Goal: Task Accomplishment & Management: Use online tool/utility

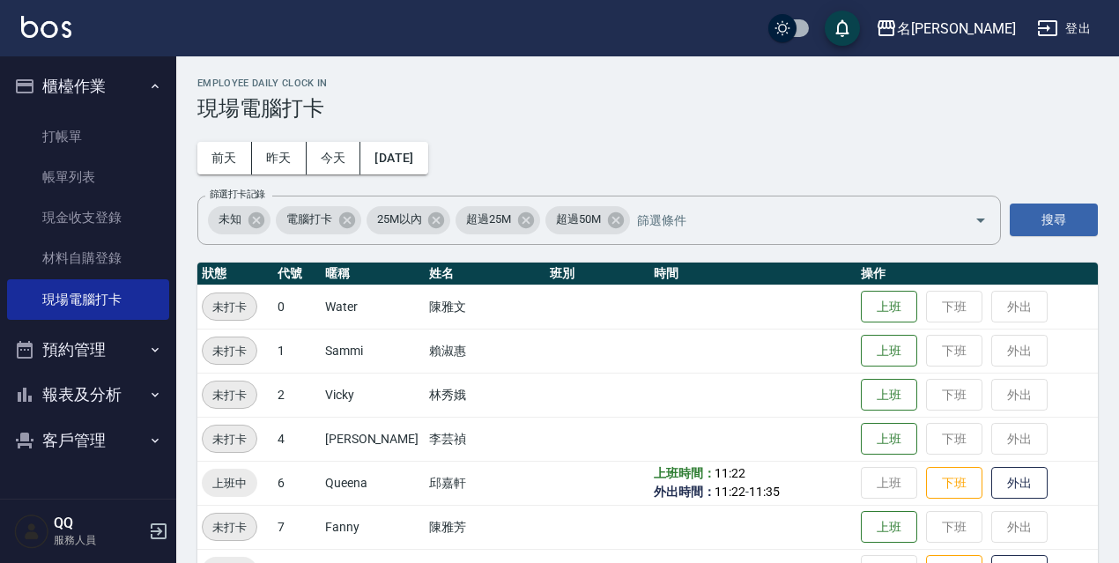
scroll to position [360, 0]
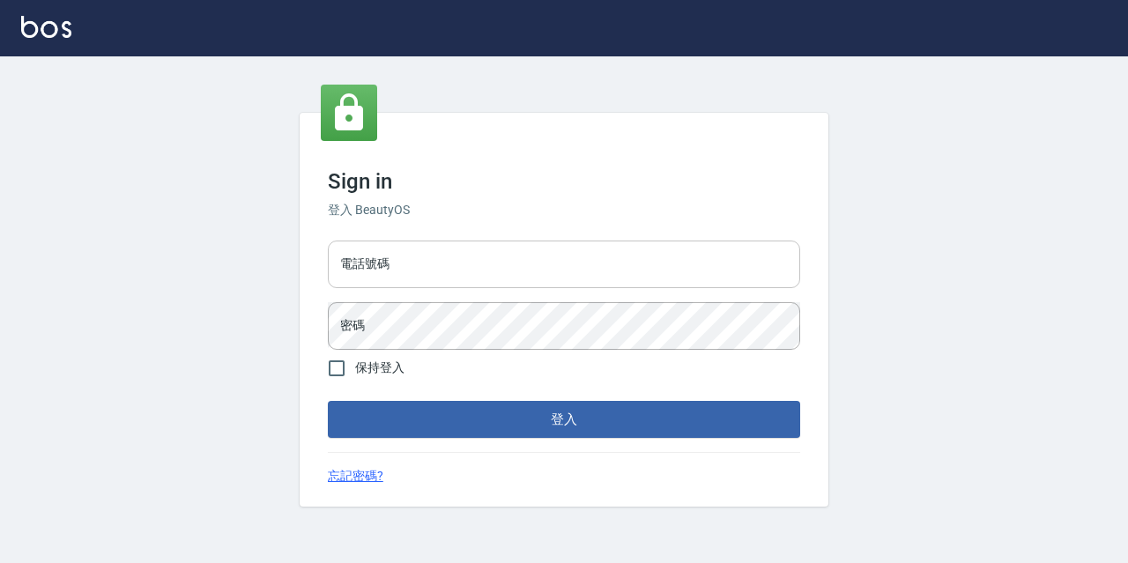
click at [404, 264] on input "電話號碼" at bounding box center [564, 265] width 472 height 48
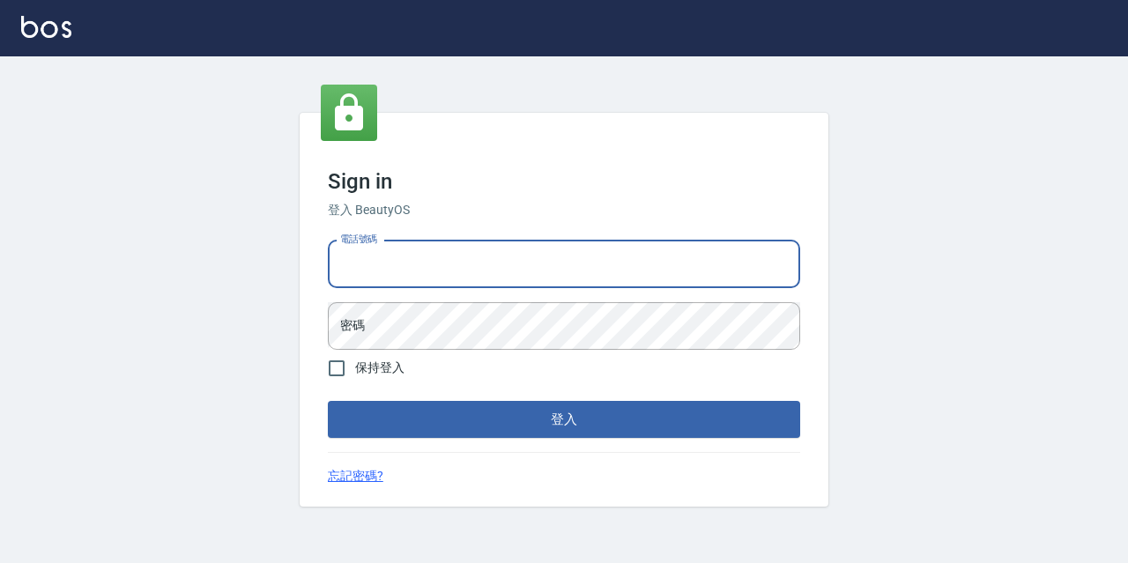
type input "0967388409"
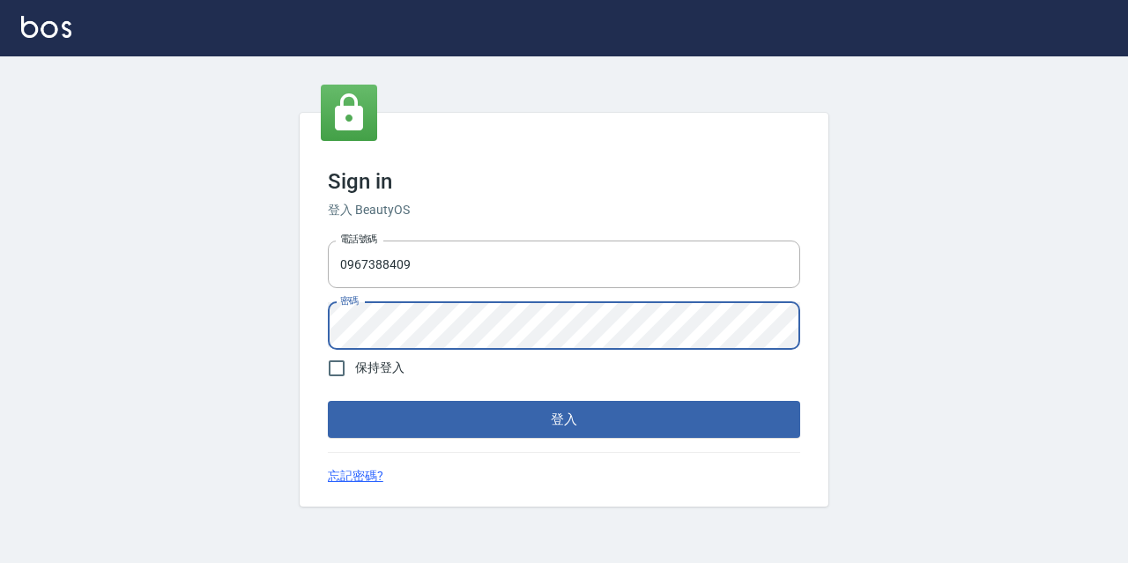
click at [537, 420] on button "登入" at bounding box center [564, 419] width 472 height 37
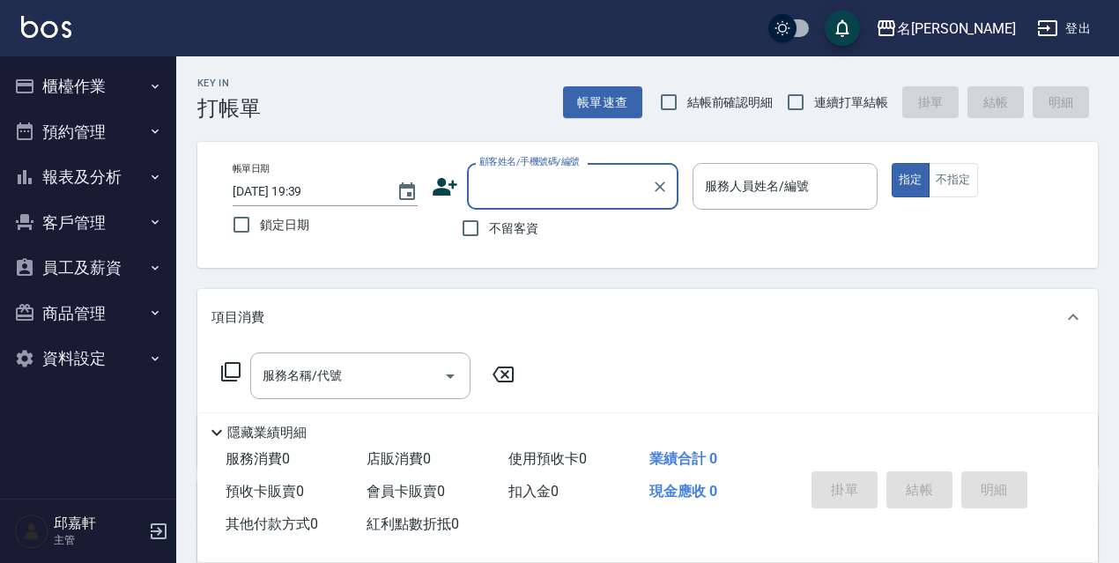
click at [79, 177] on button "報表及分析" at bounding box center [88, 177] width 162 height 46
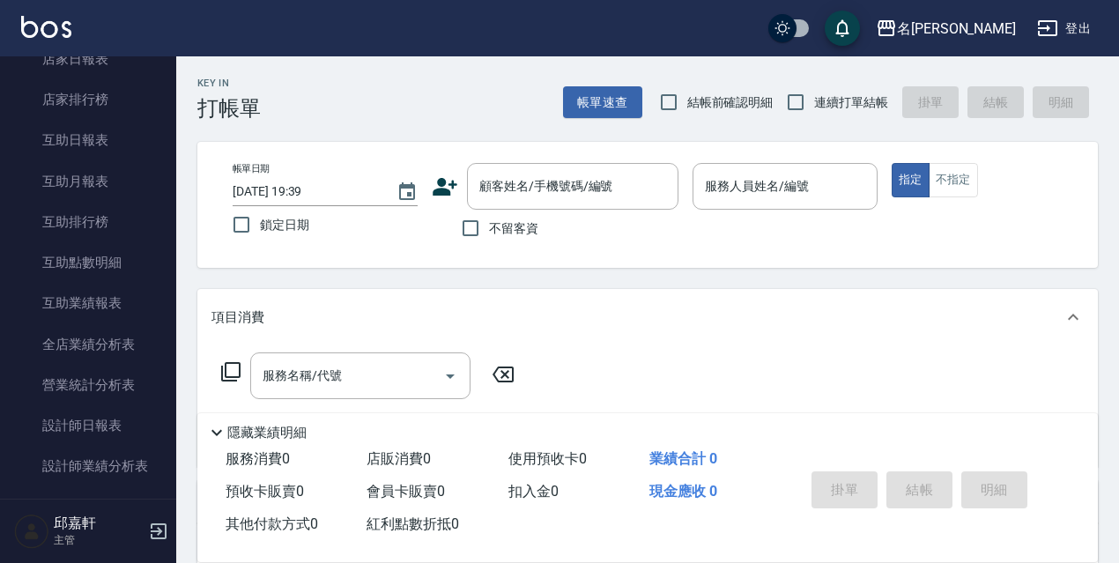
scroll to position [226, 0]
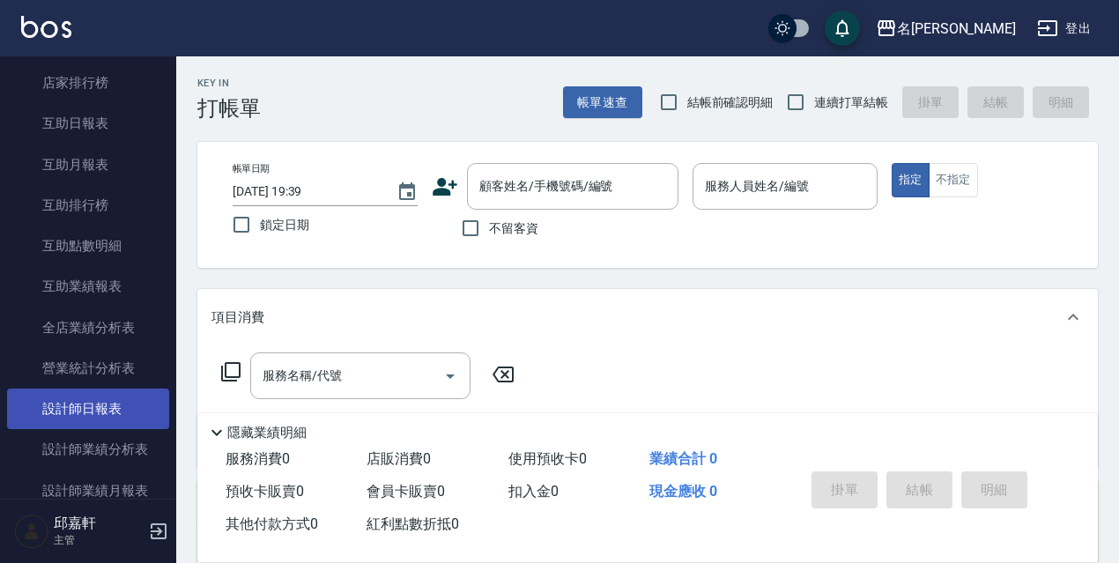
click at [122, 400] on link "設計師日報表" at bounding box center [88, 409] width 162 height 41
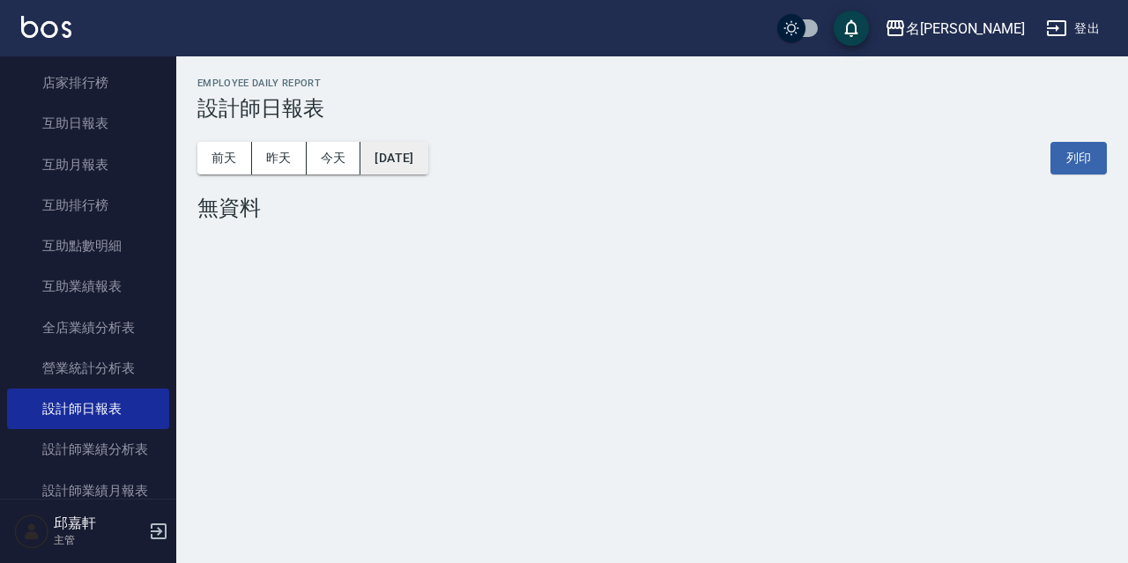
click at [396, 166] on button "[DATE]" at bounding box center [393, 158] width 67 height 33
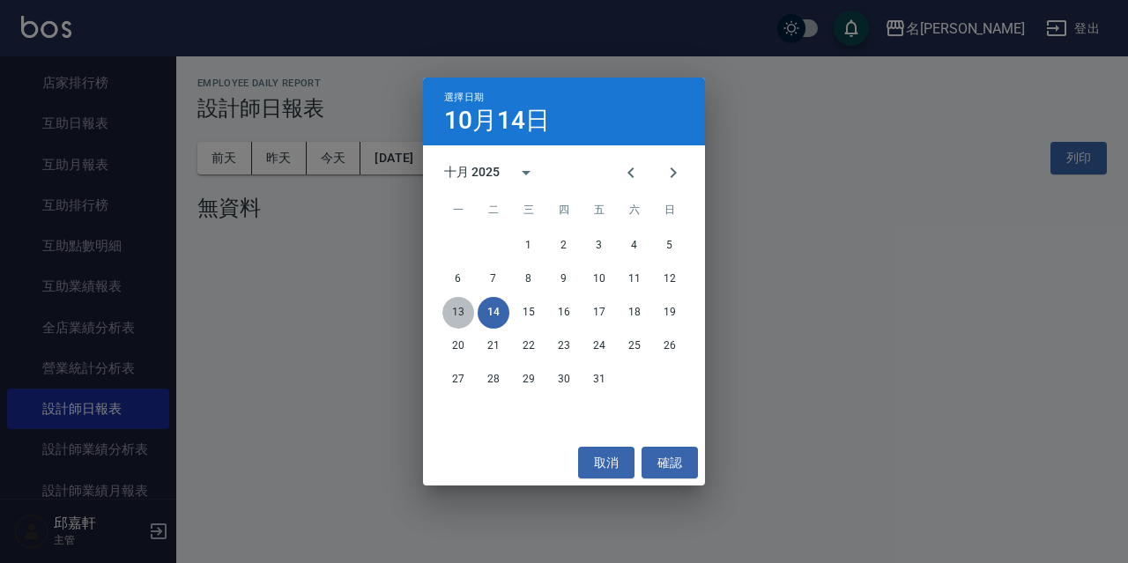
click at [460, 306] on button "13" at bounding box center [458, 313] width 32 height 32
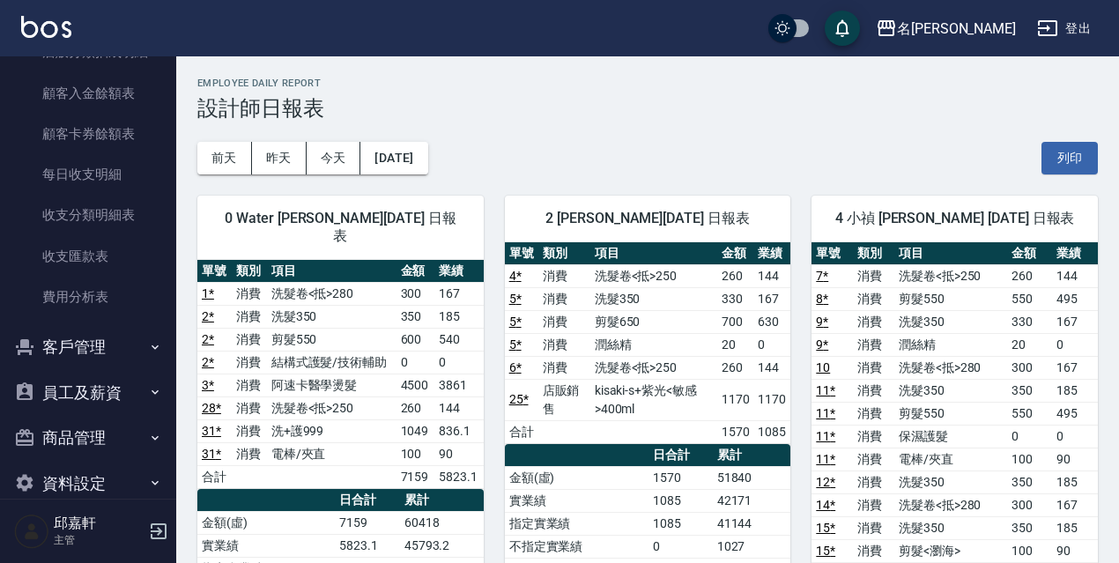
scroll to position [958, 0]
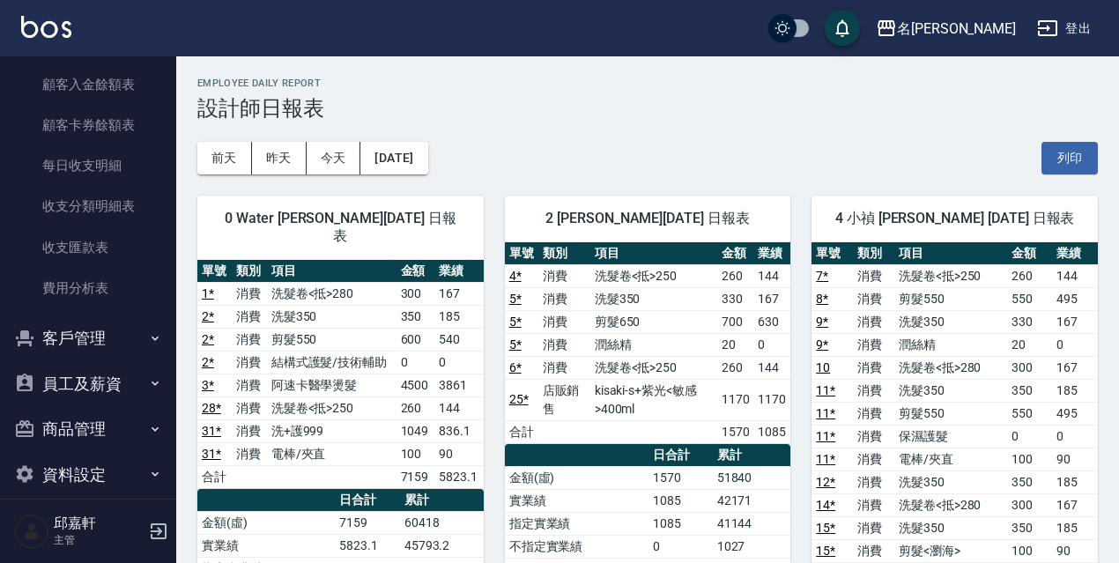
drag, startPoint x: 167, startPoint y: 479, endPoint x: 175, endPoint y: 425, distance: 55.3
click at [172, 368] on nav "櫃檯作業 打帳單 帳單列表 現金收支登錄 高階收支登錄 材料自購登錄 每日結帳 現場電腦打卡 預約管理 預約管理 單日預約紀錄 單週預約紀錄 報表及分析 報表…" at bounding box center [88, 277] width 176 height 442
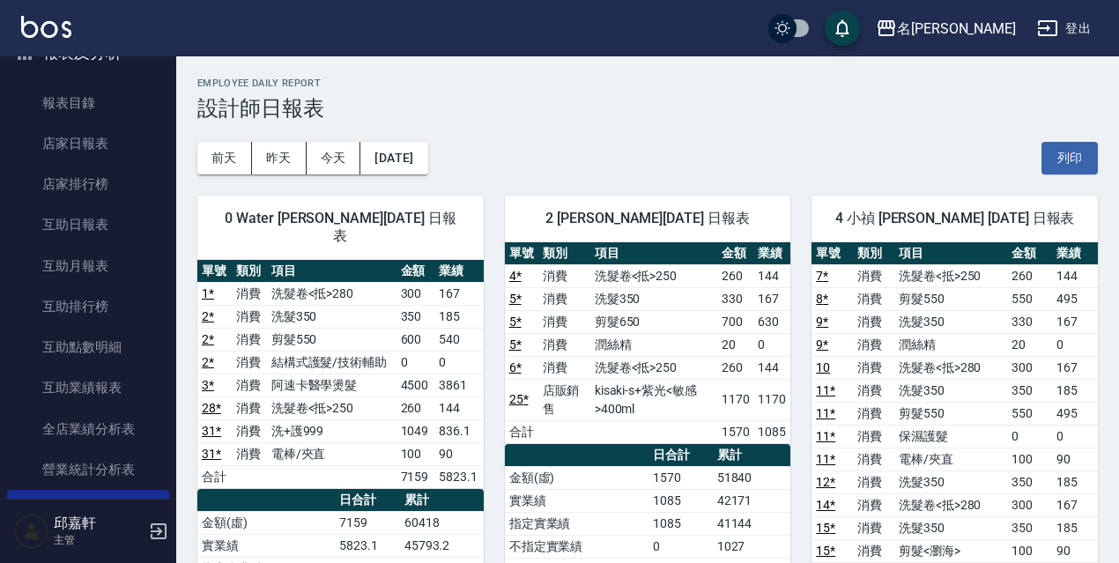
scroll to position [0, 0]
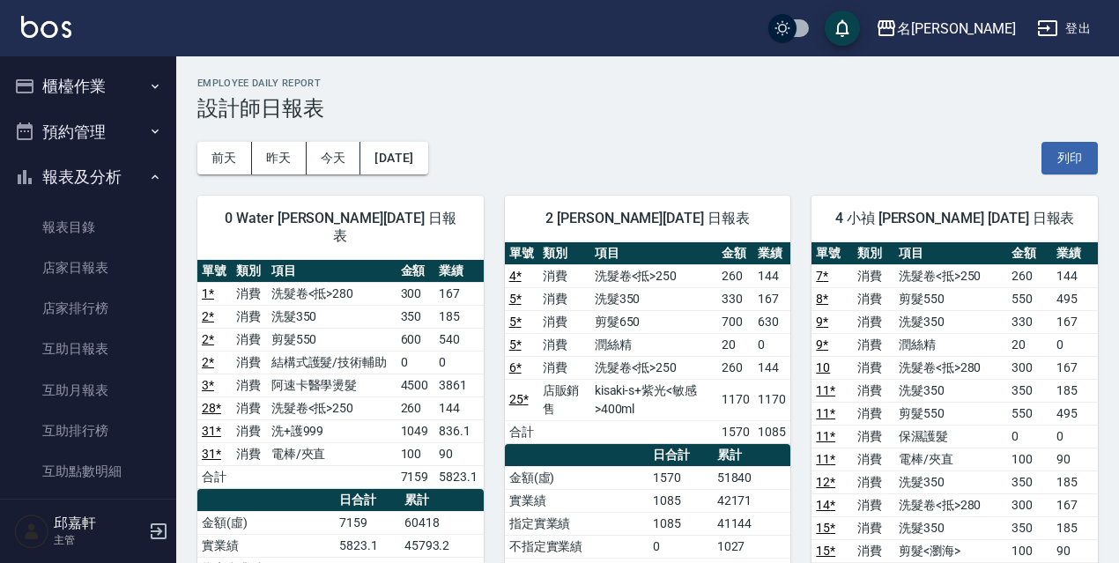
click at [87, 85] on button "櫃檯作業" at bounding box center [88, 86] width 162 height 46
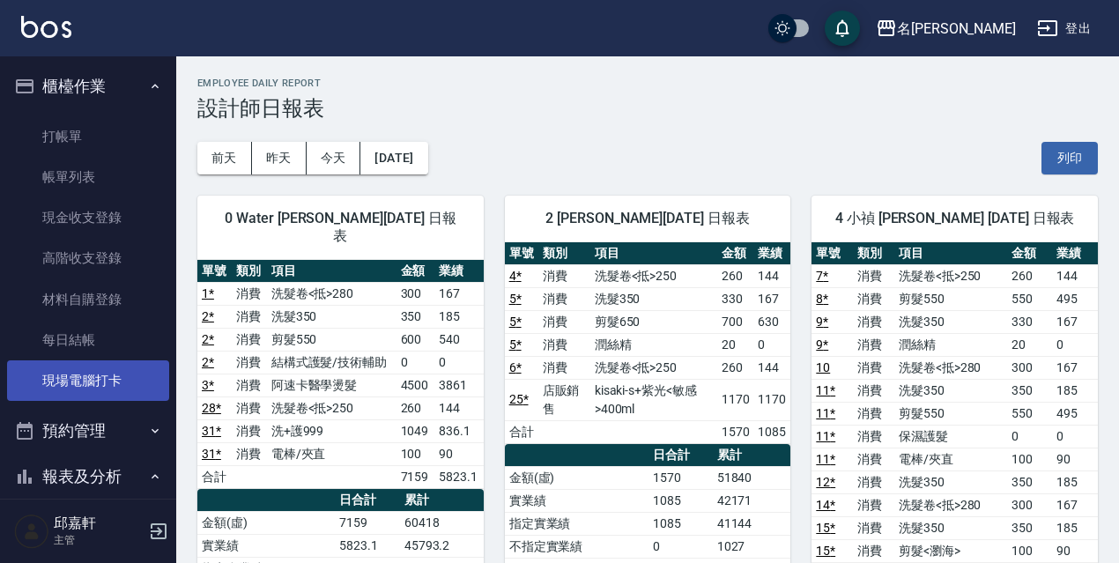
click at [85, 379] on link "現場電腦打卡" at bounding box center [88, 380] width 162 height 41
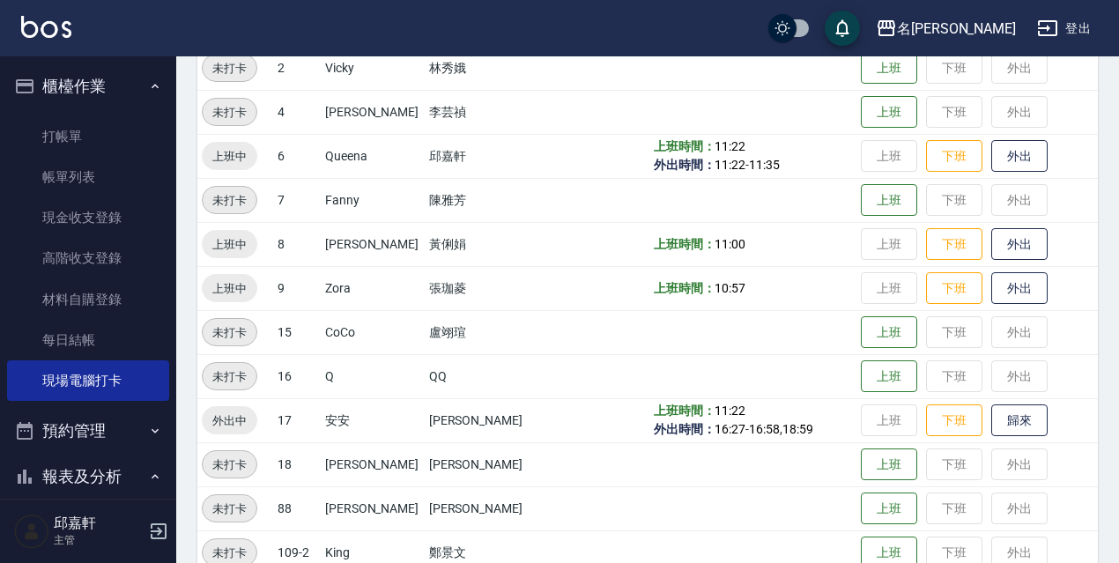
scroll to position [360, 0]
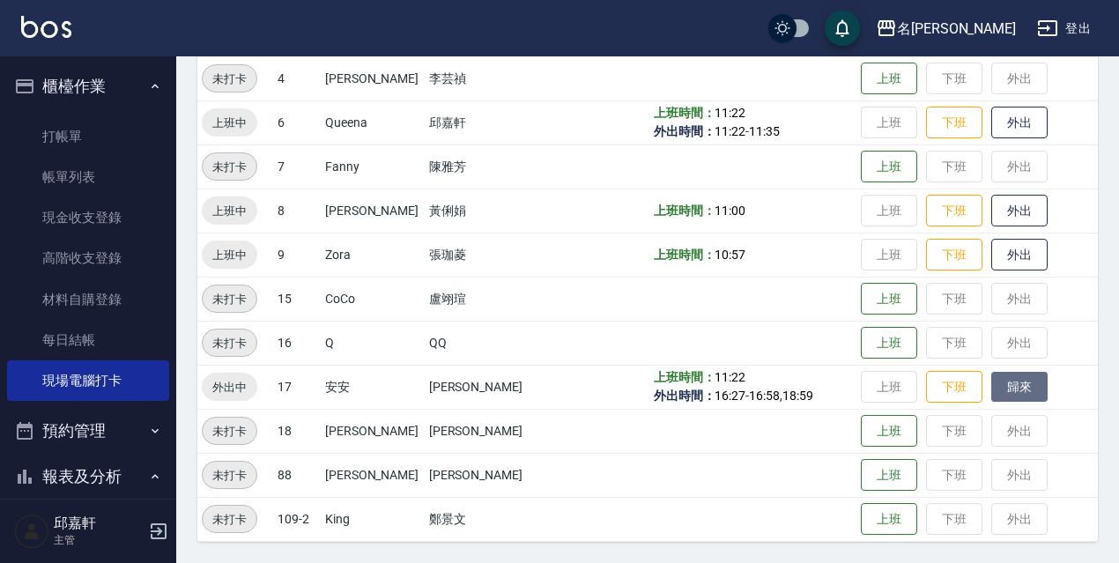
click at [995, 389] on button "歸來" at bounding box center [1019, 387] width 56 height 31
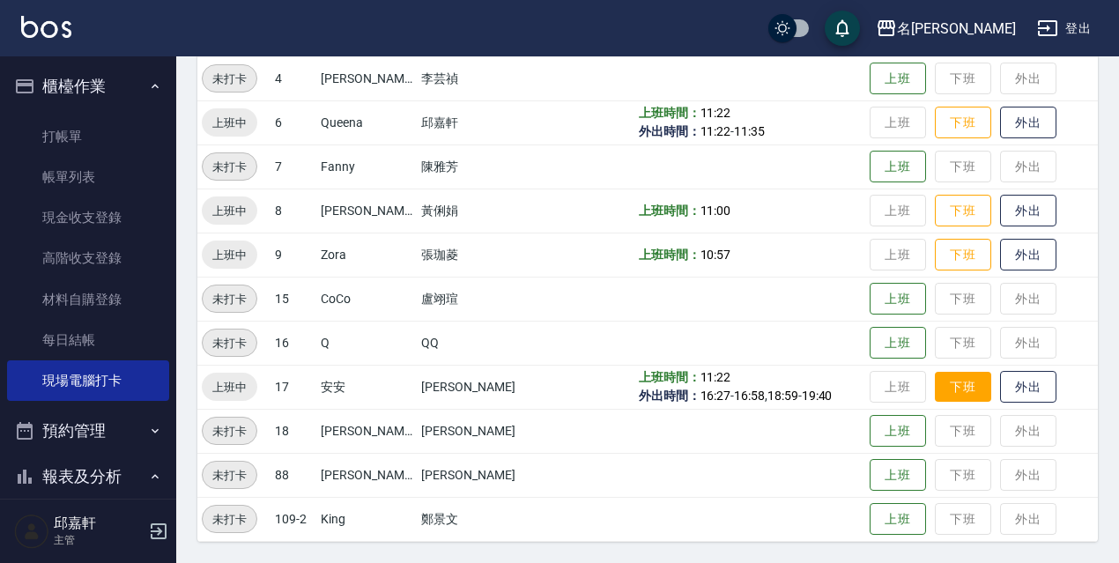
click at [946, 389] on button "下班" at bounding box center [963, 387] width 56 height 31
